Goal: Navigation & Orientation: Find specific page/section

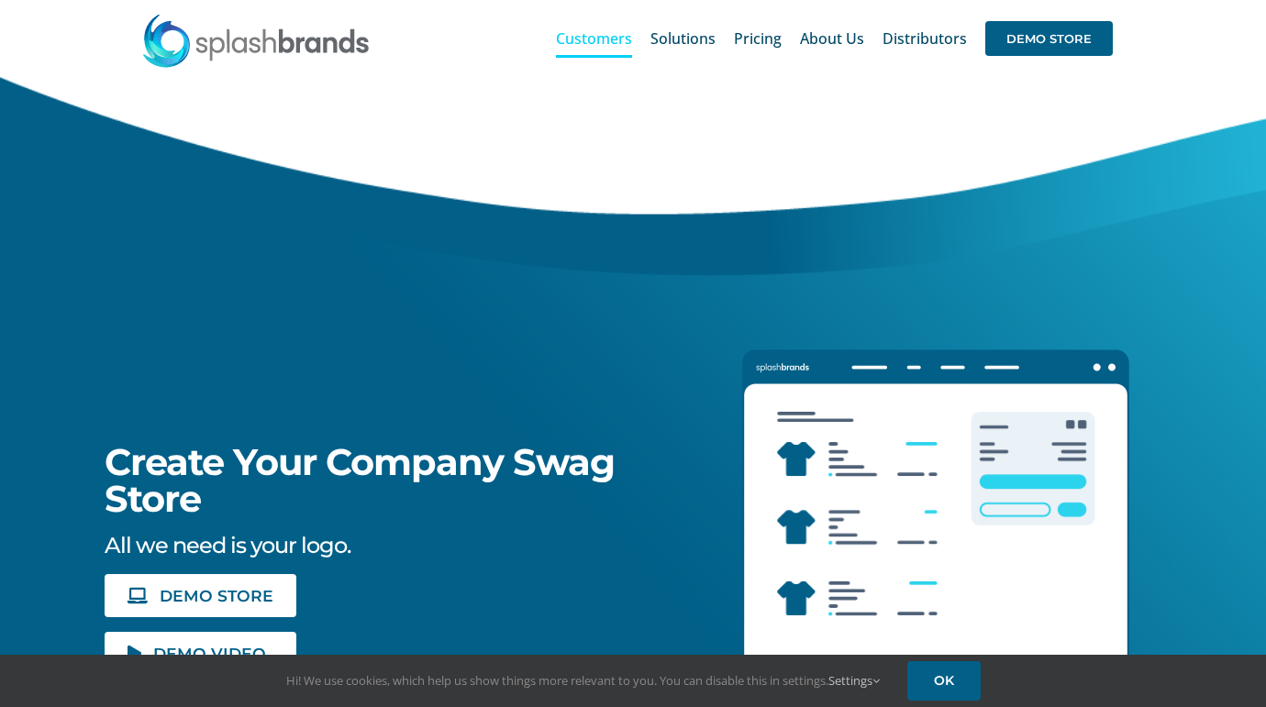
click at [587, 37] on span "Customers" at bounding box center [594, 38] width 76 height 15
